Goal: Communication & Community: Answer question/provide support

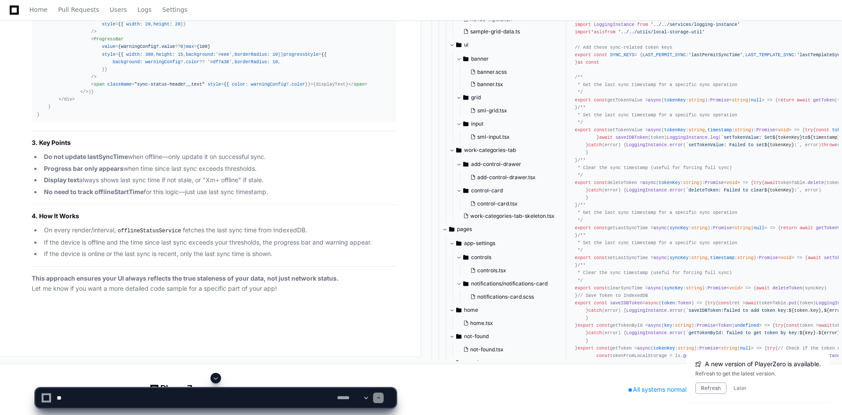
scroll to position [43854, 0]
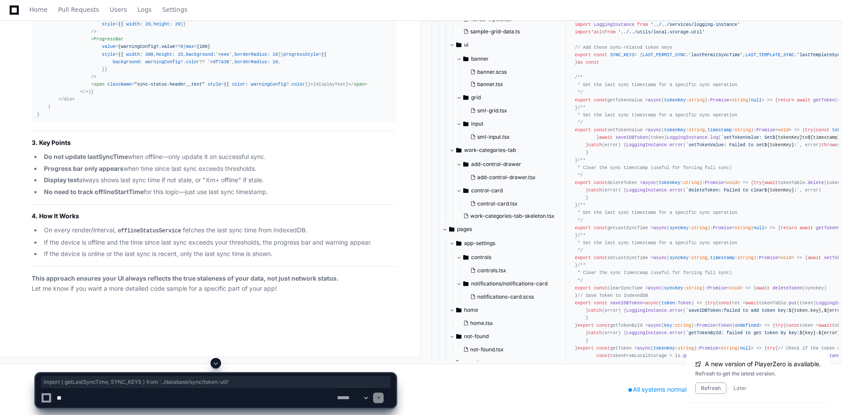
drag, startPoint x: 207, startPoint y: 48, endPoint x: 36, endPoint y: 53, distance: 171.0
copy div "import { getLastSyncTime, SYNC_KEYS } from '../database/sync/token-util'"
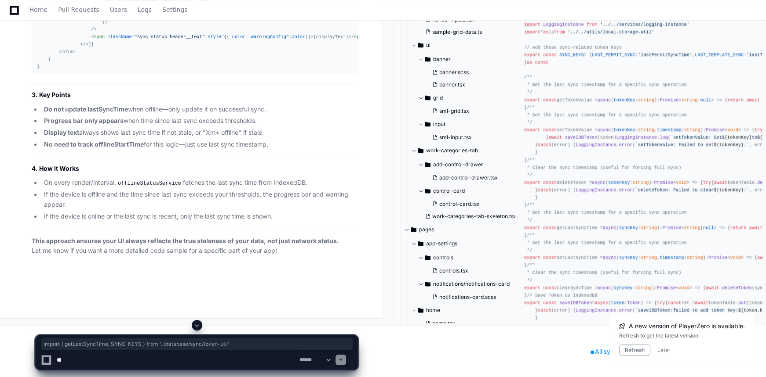
scroll to position [44013, 0]
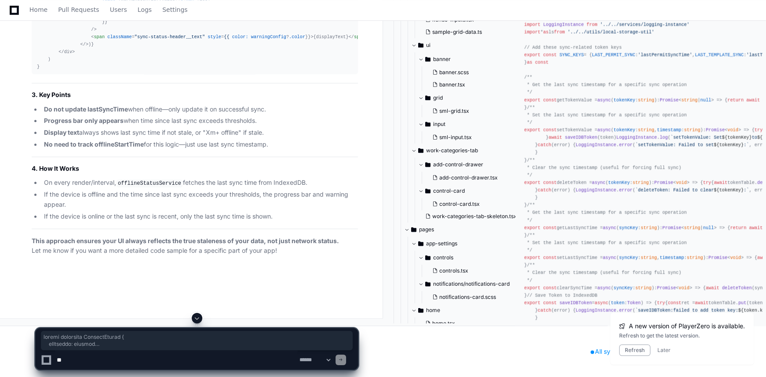
scroll to position [44652, 0]
drag, startPoint x: 36, startPoint y: 42, endPoint x: 135, endPoint y: 248, distance: 228.8
copy div "export interface OfflineStatus { isOffline : boolean isStale : boolean minutesS…"
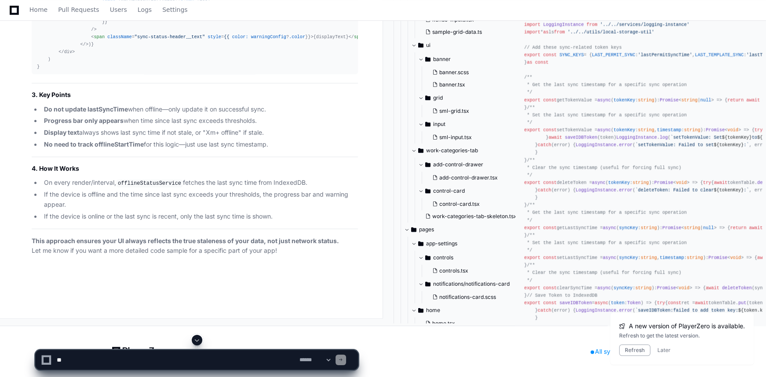
scroll to position [44213, 0]
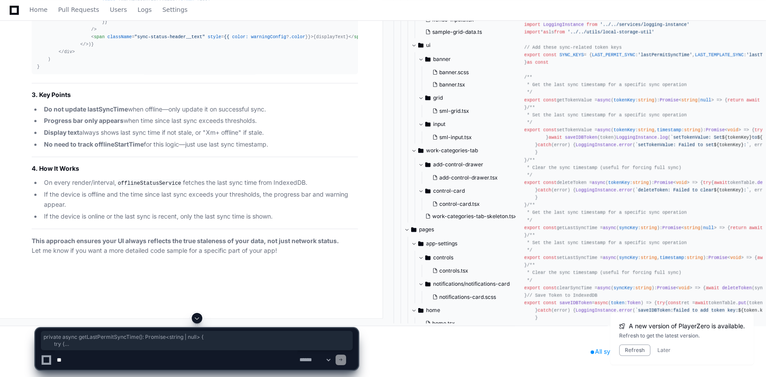
drag, startPoint x: 51, startPoint y: 128, endPoint x: 43, endPoint y: 93, distance: 36.1
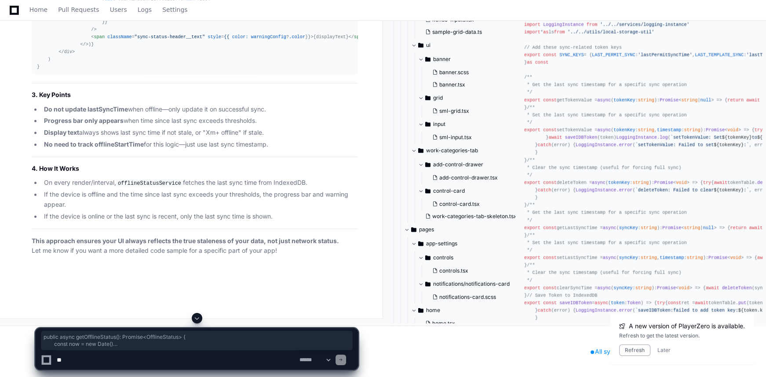
drag, startPoint x: 46, startPoint y: 79, endPoint x: 83, endPoint y: 223, distance: 148.9
drag, startPoint x: 52, startPoint y: 142, endPoint x: 37, endPoint y: 94, distance: 50.7
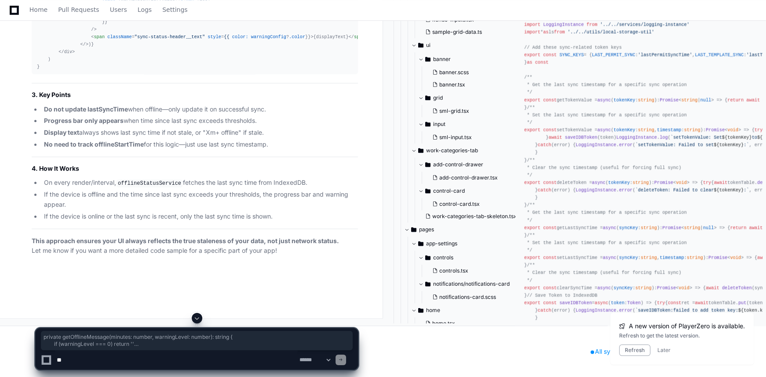
scroll to position [43933, 0]
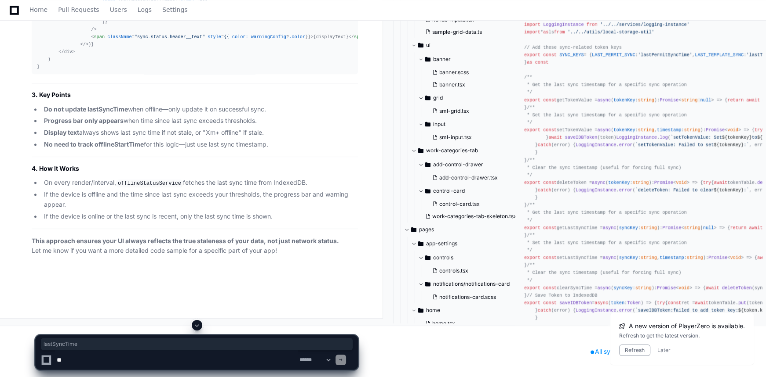
copy span "lastSyncTime"
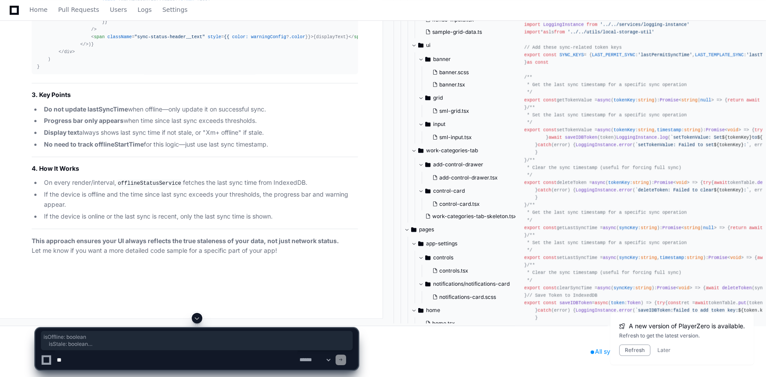
drag, startPoint x: 45, startPoint y: 128, endPoint x: 98, endPoint y: 171, distance: 68.4
copy div "isOffline : boolean isStale : boolean minutesSinceSync : number warningLevel : …"
drag, startPoint x: 45, startPoint y: 157, endPoint x: 71, endPoint y: 255, distance: 100.9
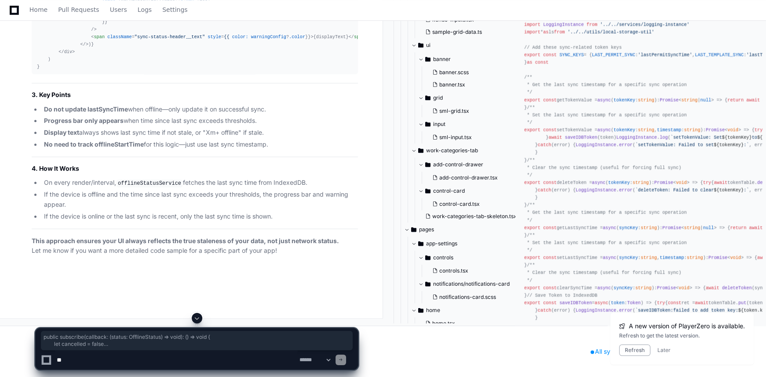
copy div "public subscribe ( callback : ( status : OfflineStatus ) => void ): () => void …"
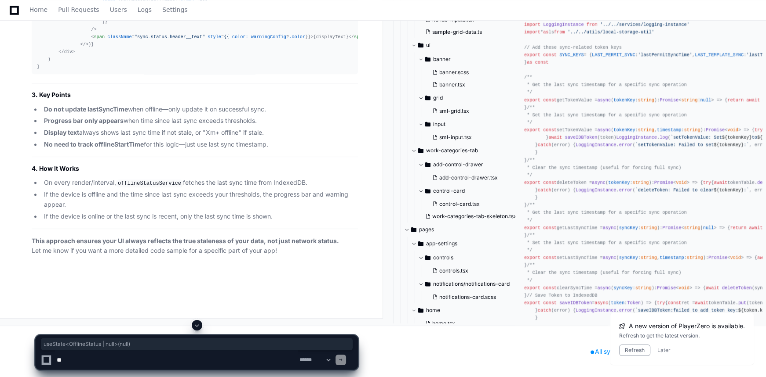
drag, startPoint x: 210, startPoint y: 149, endPoint x: 116, endPoint y: 149, distance: 94.0
copy div "useState< OfflineStatus | null >( null )"
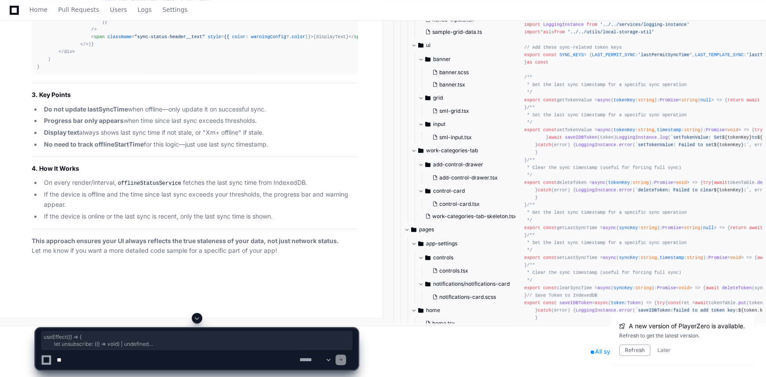
drag, startPoint x: 44, startPoint y: 163, endPoint x: 74, endPoint y: 224, distance: 68.0
copy div "useEffect ( () => { let unsubscribe : ( () => void ) | undefined ( async () => …"
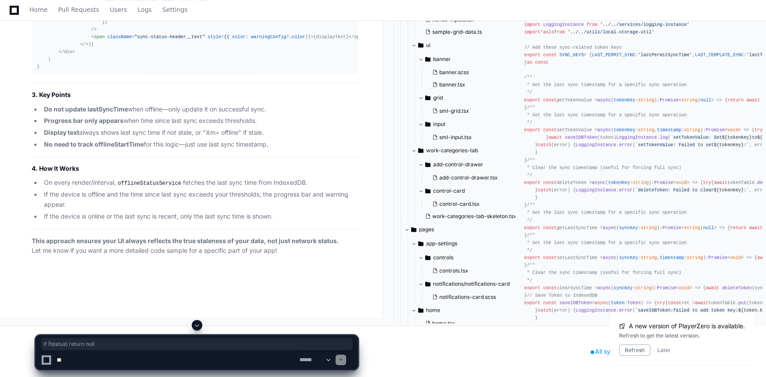
drag, startPoint x: 116, startPoint y: 238, endPoint x: 45, endPoint y: 239, distance: 70.3
copy div "if (!status) return null"
click at [210, 356] on textarea at bounding box center [176, 360] width 243 height 19
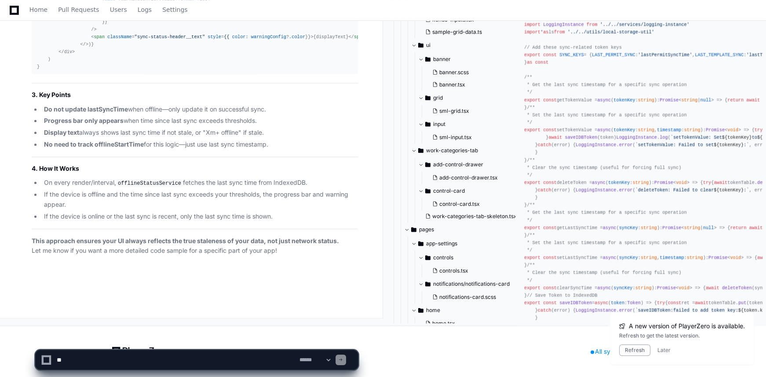
click at [197, 360] on textarea at bounding box center [176, 360] width 243 height 19
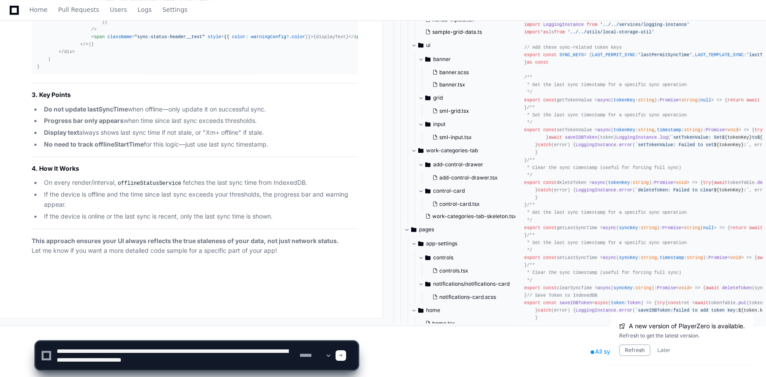
type textarea "**********"
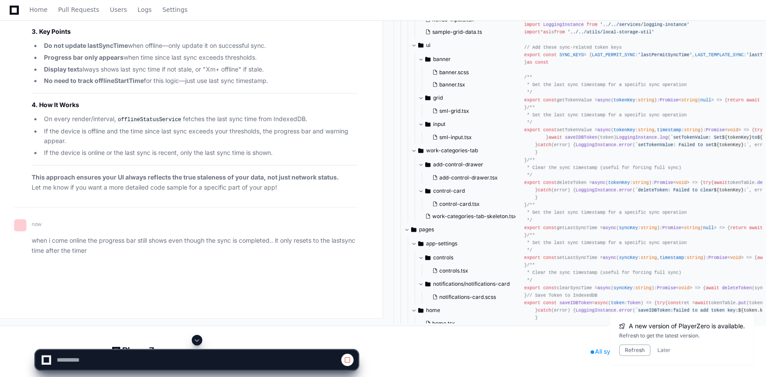
scroll to position [45350, 0]
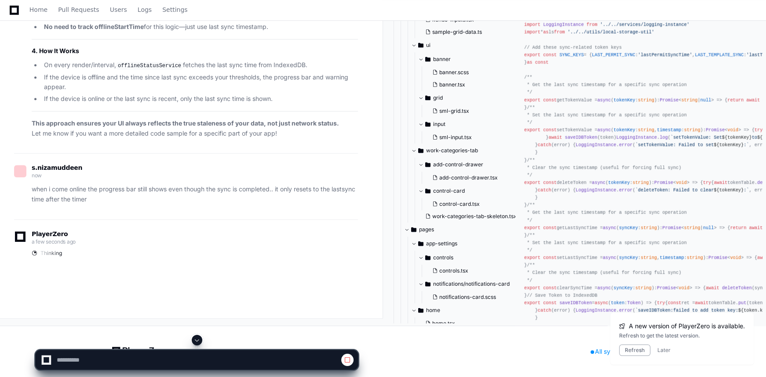
click at [198, 343] on span at bounding box center [196, 340] width 7 height 7
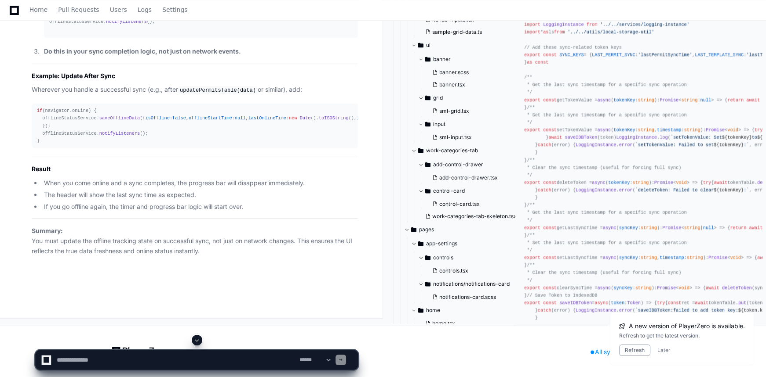
click at [195, 340] on span at bounding box center [196, 340] width 7 height 7
click at [149, 355] on textarea at bounding box center [176, 360] width 243 height 19
paste textarea "**********"
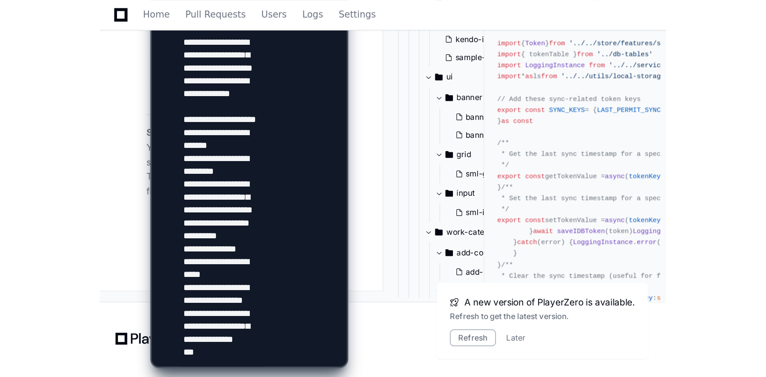
scroll to position [45477, 0]
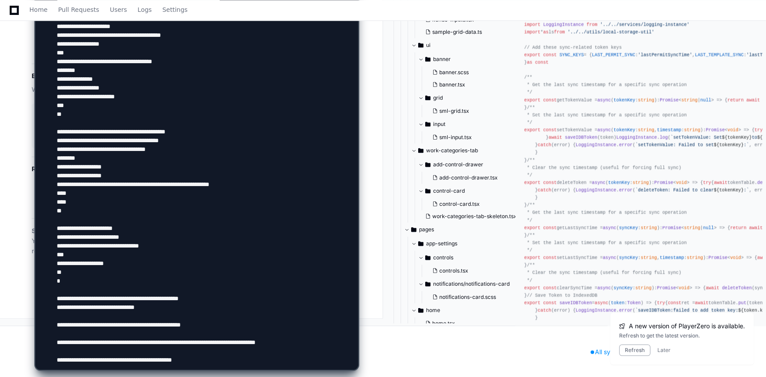
scroll to position [3, 0]
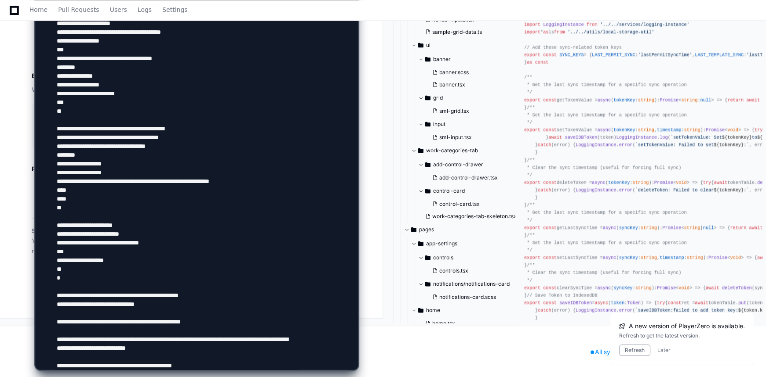
type textarea "**********"
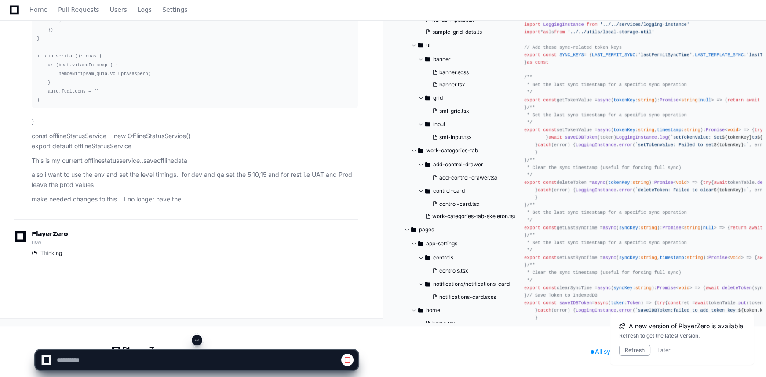
scroll to position [44608, 0]
click at [197, 337] on span at bounding box center [196, 340] width 7 height 7
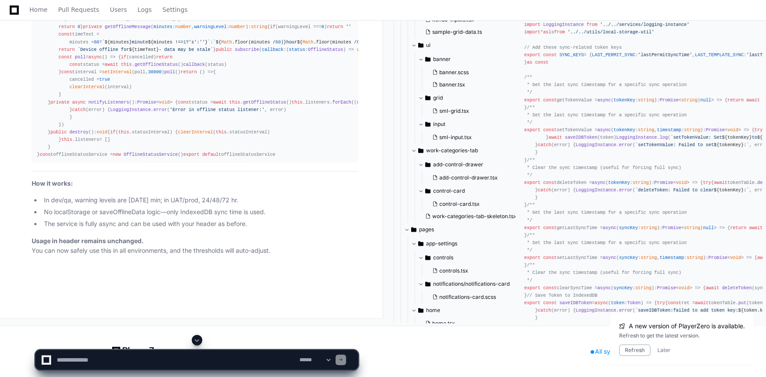
scroll to position [47818, 0]
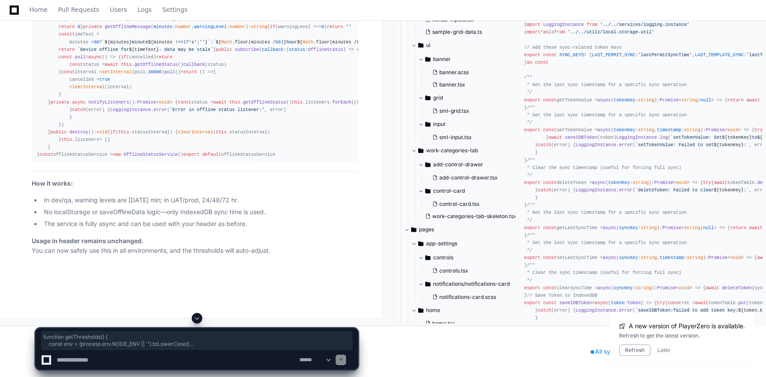
drag, startPoint x: 37, startPoint y: 113, endPoint x: 64, endPoint y: 257, distance: 146.2
copy div "function getThresholds ( ) { const env = (process. env . NODE_ENV || '' ). toLo…"
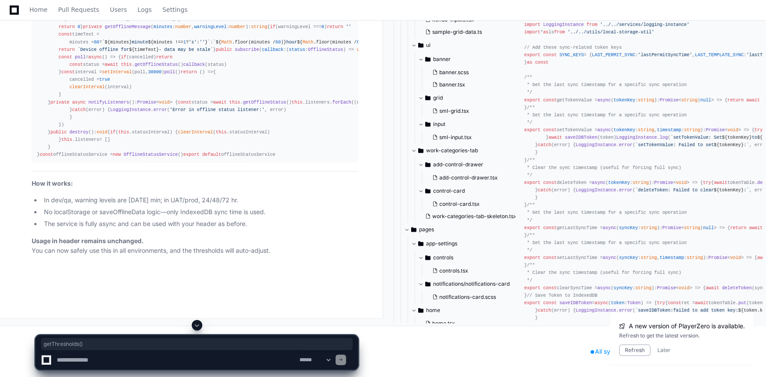
drag, startPoint x: 181, startPoint y: 159, endPoint x: 141, endPoint y: 160, distance: 40.4
copy div "getThresholds ()"
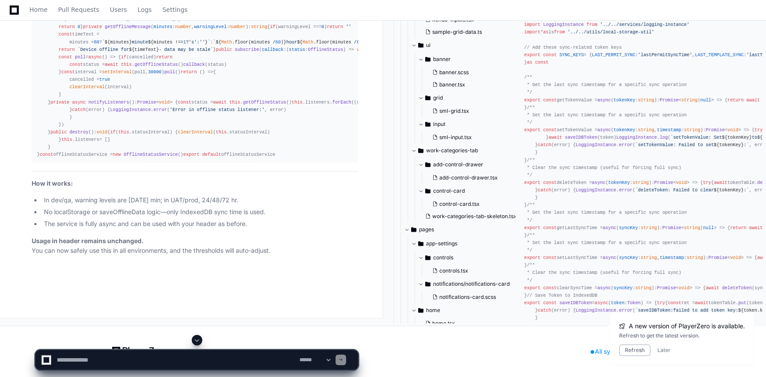
scroll to position [48108, 0]
click at [249, 358] on textarea at bounding box center [176, 360] width 243 height 19
type textarea "**********"
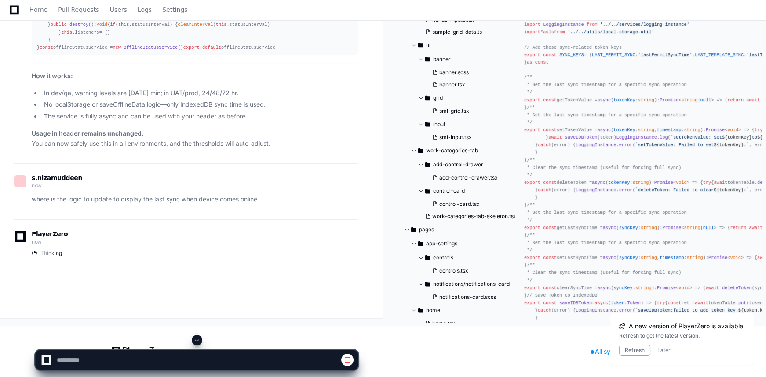
scroll to position [47238, 0]
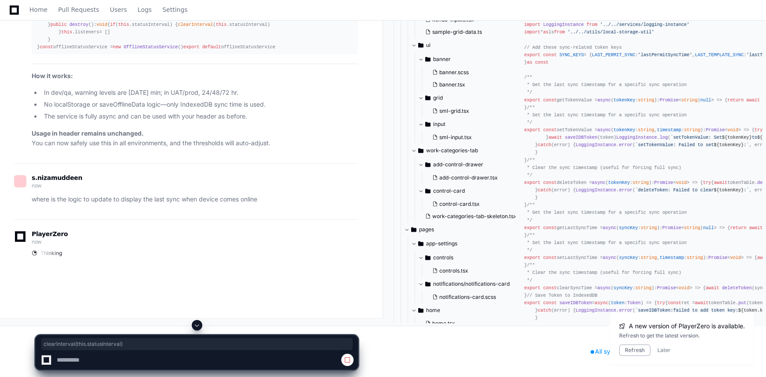
click at [198, 324] on span at bounding box center [196, 325] width 7 height 7
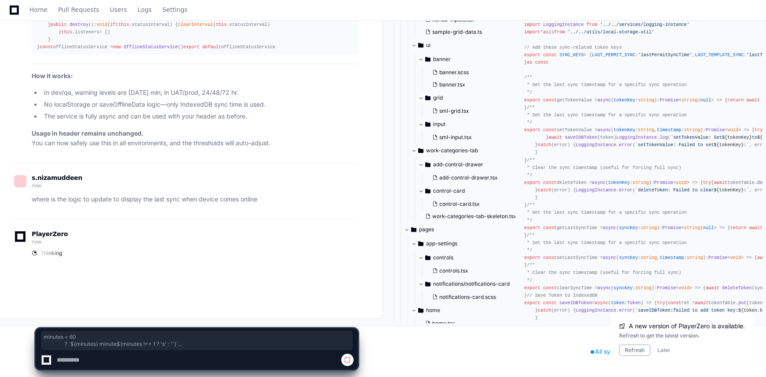
scroll to position [48891, 0]
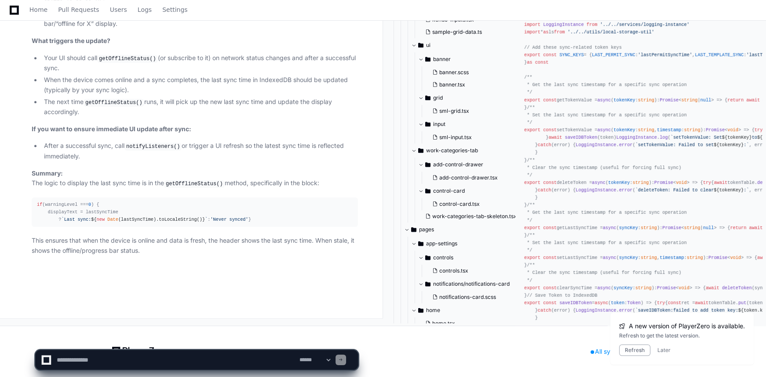
scroll to position [49490, 0]
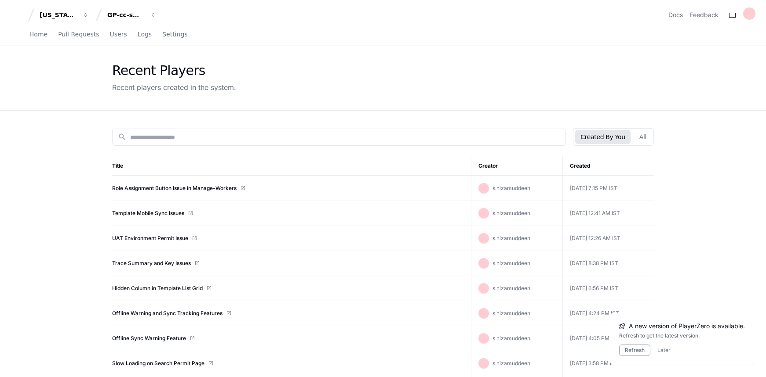
scroll to position [112, 0]
